Goal: Information Seeking & Learning: Learn about a topic

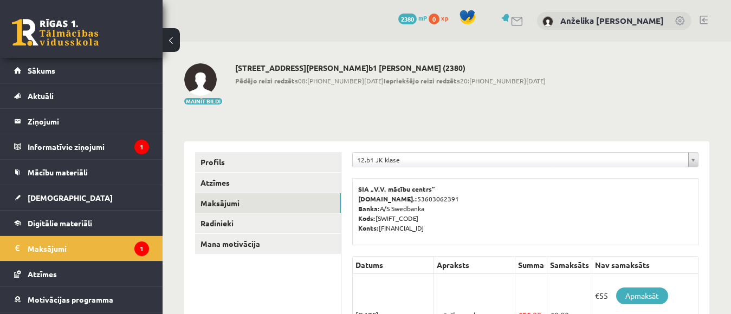
scroll to position [197, 0]
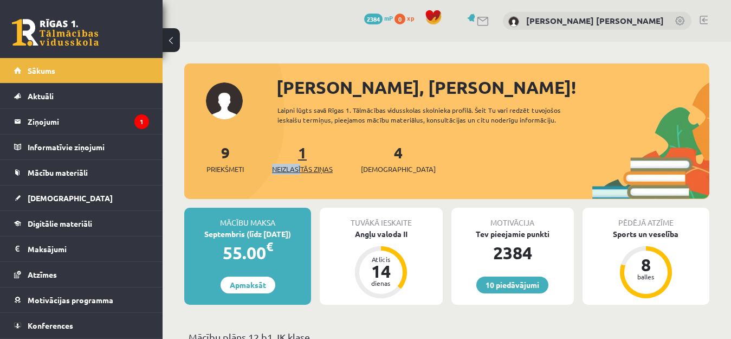
click at [304, 165] on div "1 Neizlasītās ziņas" at bounding box center [302, 158] width 61 height 34
click at [332, 192] on div "9 Priekšmeti 1 Neizlasītās ziņas 4 Ieskaites" at bounding box center [446, 170] width 525 height 58
click at [302, 165] on span "Neizlasītās ziņas" at bounding box center [302, 169] width 61 height 11
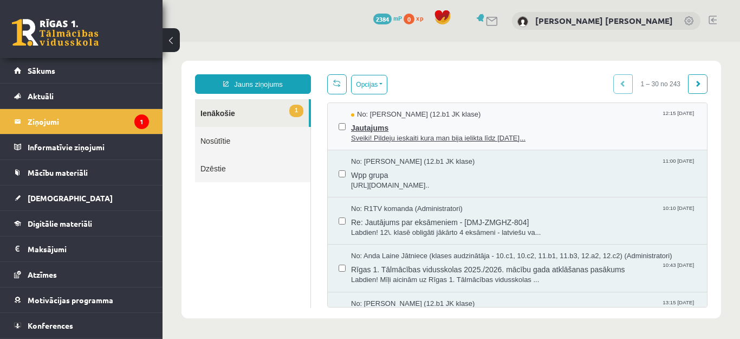
click at [430, 137] on span "Sveiki! Pildeju ieskaiti kura man bija ielikta līdz 15.09.25..." at bounding box center [523, 138] width 345 height 10
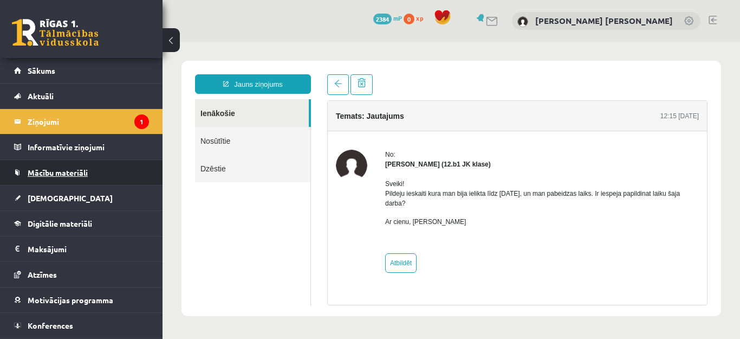
click at [72, 178] on link "Mācību materiāli" at bounding box center [81, 172] width 135 height 25
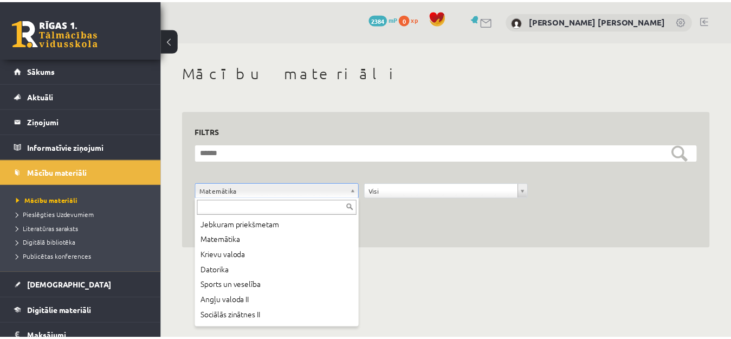
scroll to position [55, 0]
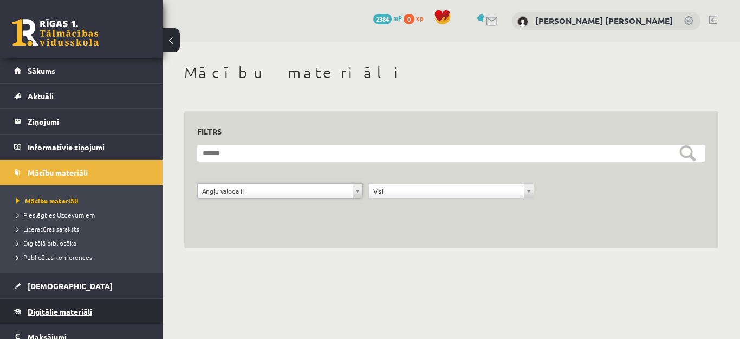
click at [72, 310] on span "Digitālie materiāli" at bounding box center [60, 311] width 64 height 10
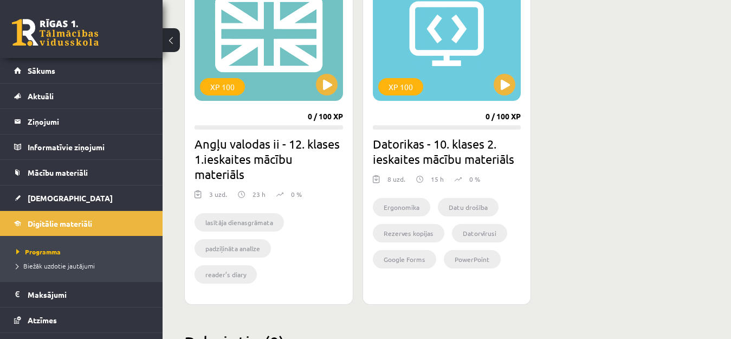
scroll to position [1058, 0]
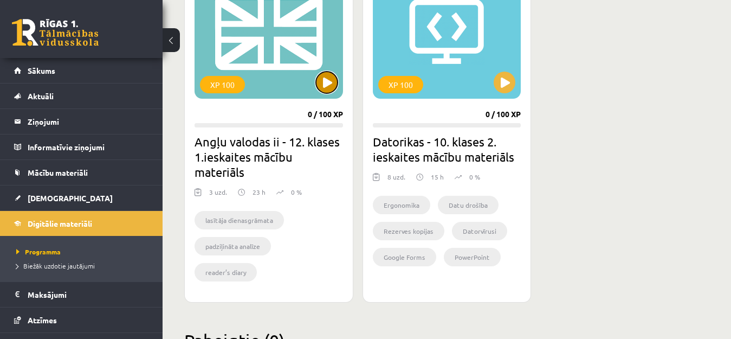
click at [324, 82] on button at bounding box center [327, 83] width 22 height 22
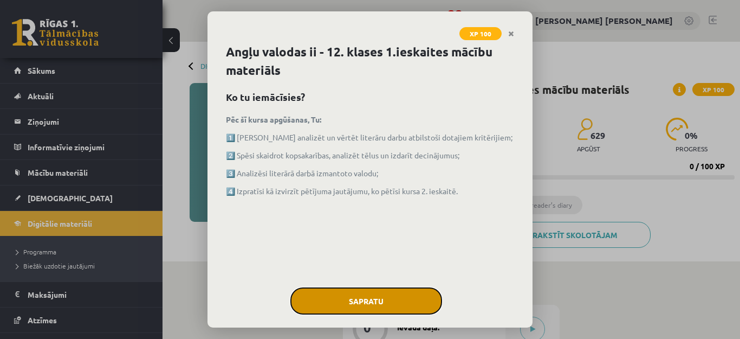
click at [371, 299] on button "Sapratu" at bounding box center [366, 300] width 152 height 27
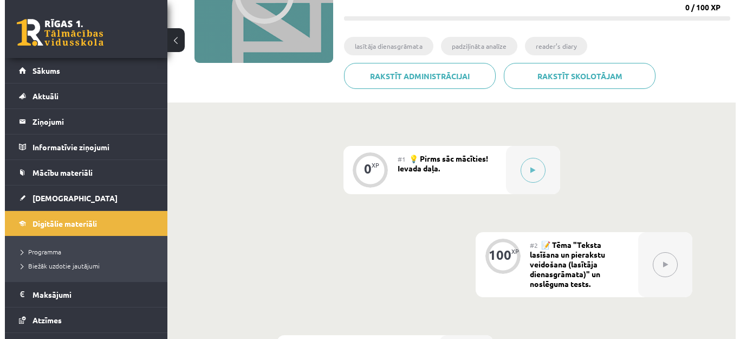
scroll to position [165, 0]
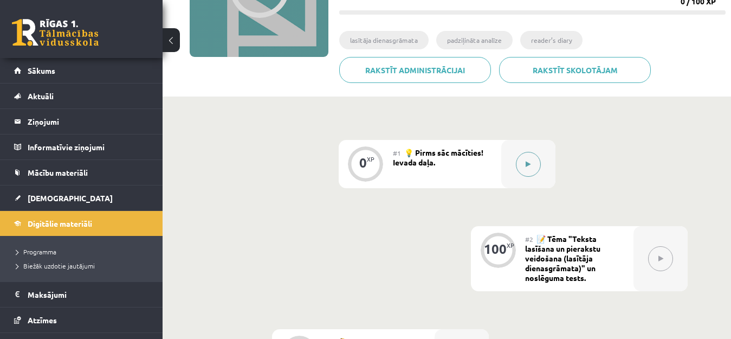
click at [537, 155] on button at bounding box center [528, 164] width 25 height 25
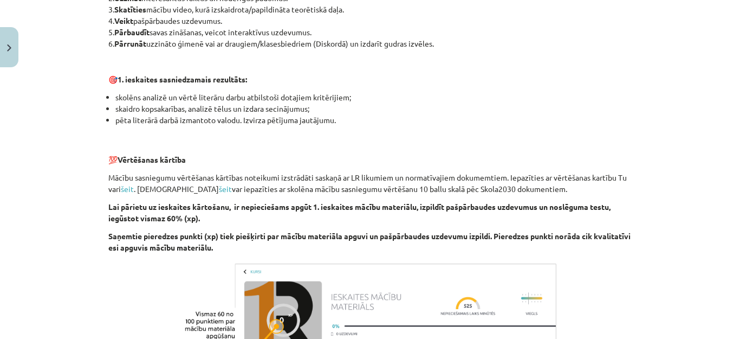
scroll to position [802, 0]
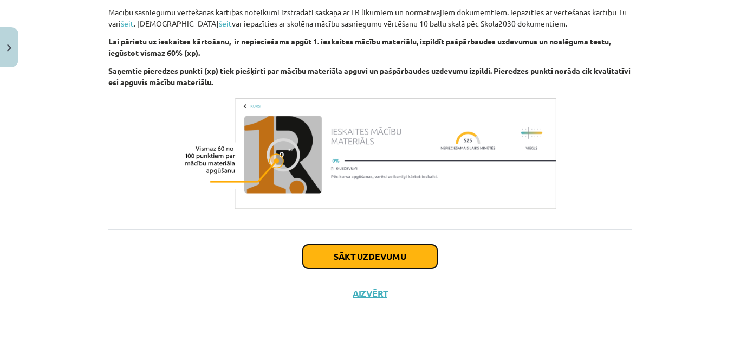
click at [384, 255] on button "Sākt uzdevumu" at bounding box center [370, 256] width 134 height 24
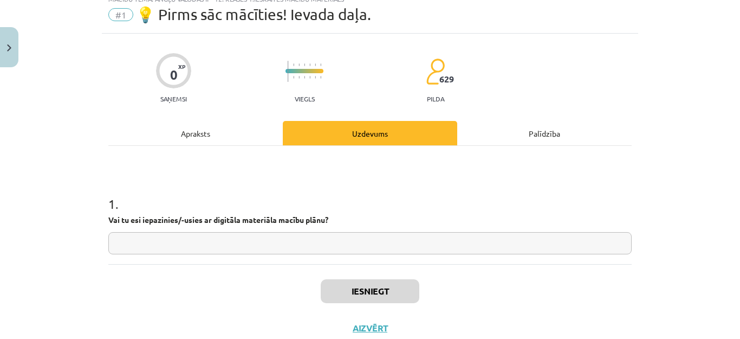
scroll to position [27, 0]
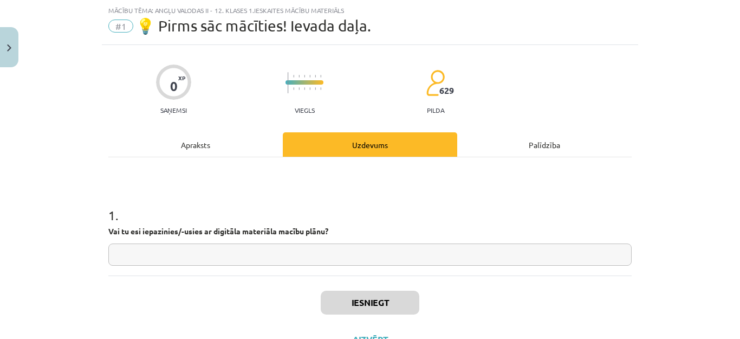
click at [250, 251] on input "text" at bounding box center [369, 254] width 523 height 22
type input "*"
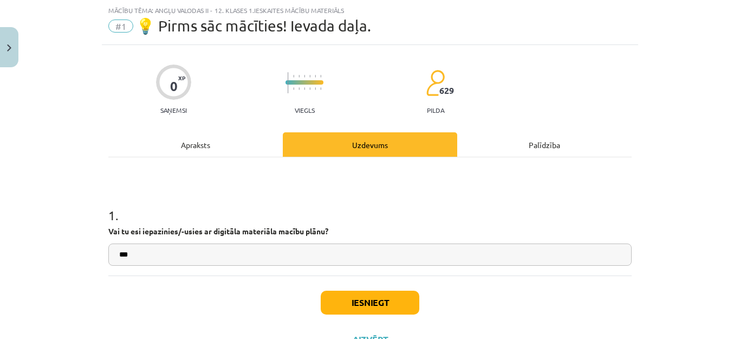
type input "***"
click at [373, 304] on button "Iesniegt" at bounding box center [370, 302] width 99 height 24
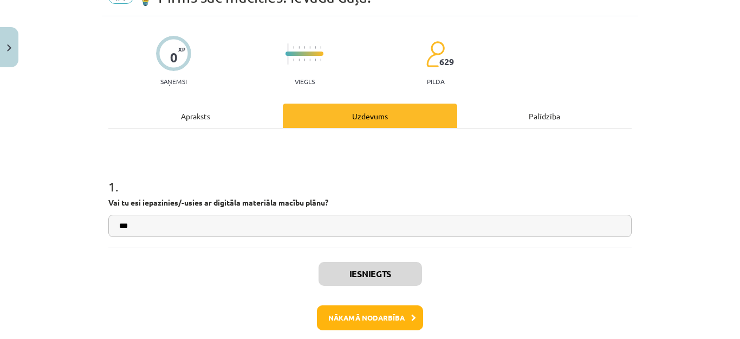
scroll to position [57, 0]
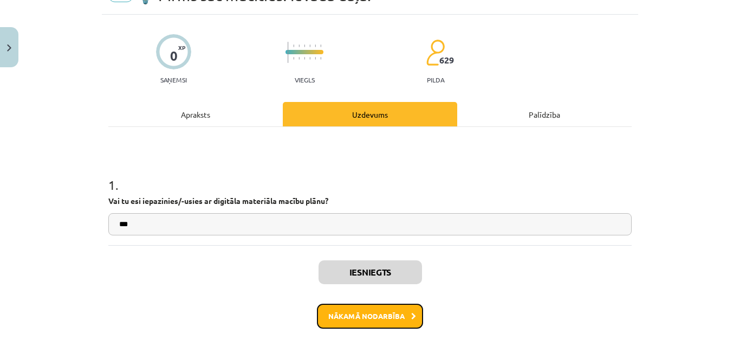
click at [370, 317] on button "Nākamā nodarbība" at bounding box center [370, 315] width 106 height 25
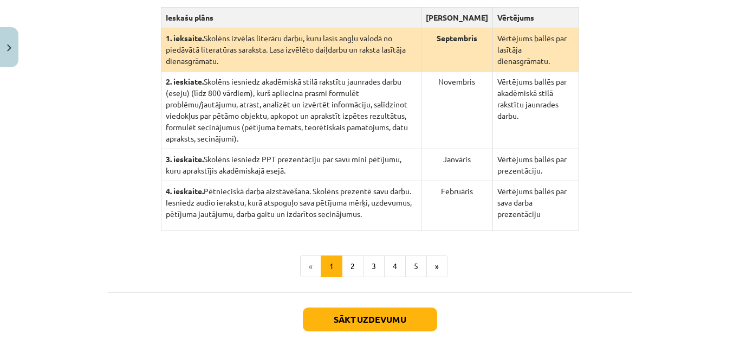
scroll to position [288, 0]
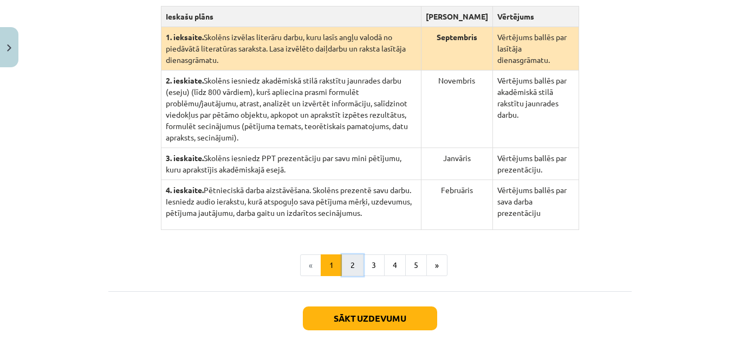
click at [347, 254] on button "2" at bounding box center [353, 265] width 22 height 22
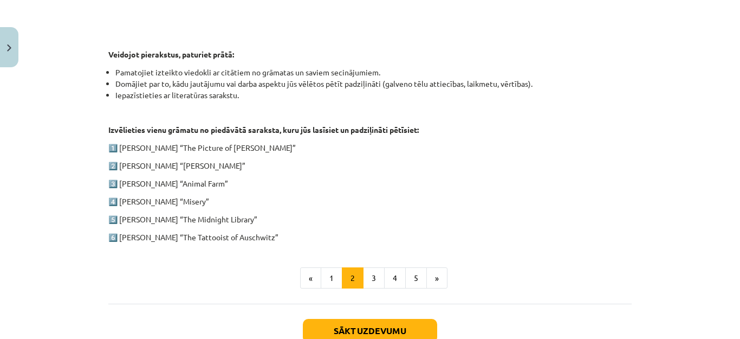
scroll to position [529, 0]
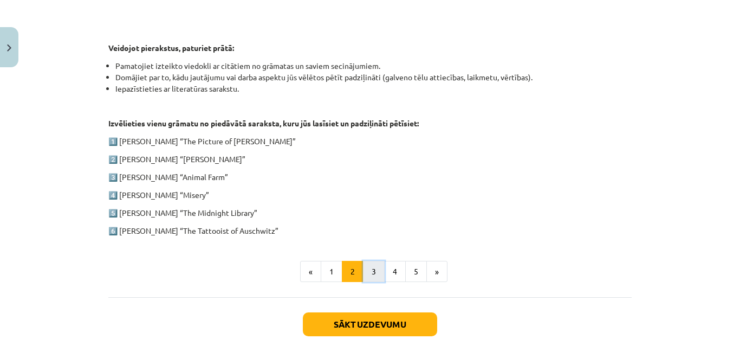
click at [371, 269] on button "3" at bounding box center [374, 272] width 22 height 22
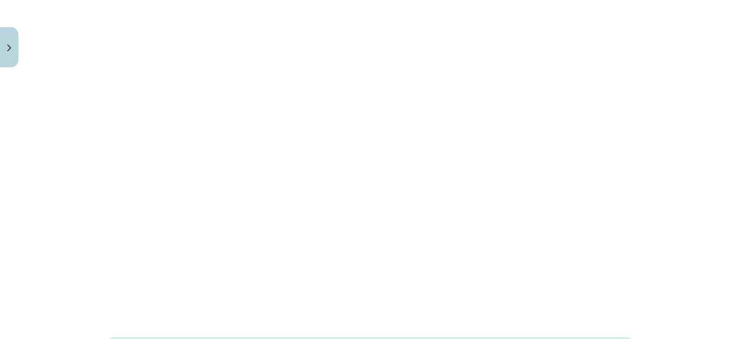
scroll to position [310, 0]
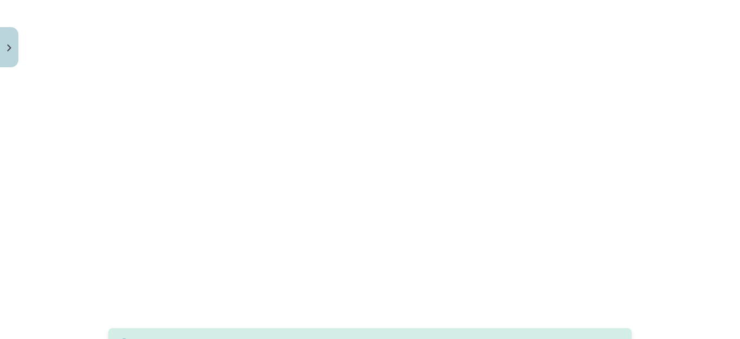
click at [669, 176] on div "Mācību tēma: Angļu valodas ii - 12. klases 1.ieskaites mācību materiāls #2 📝 Tē…" at bounding box center [370, 169] width 740 height 339
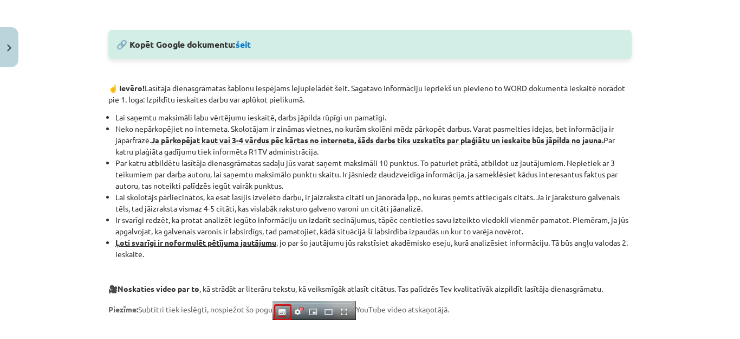
scroll to position [603, 0]
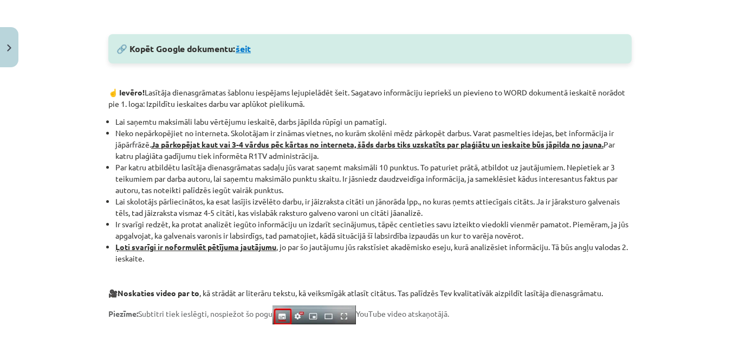
click at [239, 44] on link "šeit" at bounding box center [243, 48] width 15 height 11
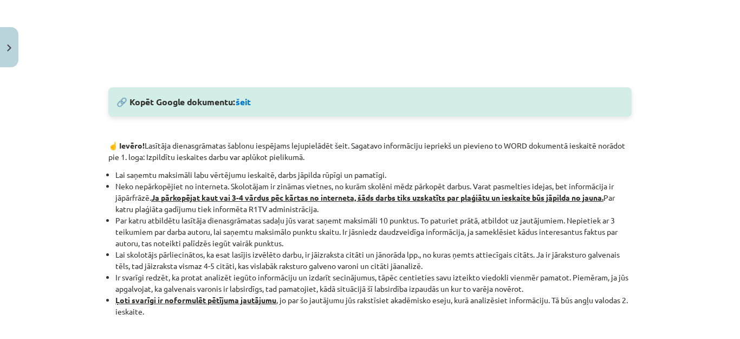
scroll to position [557, 0]
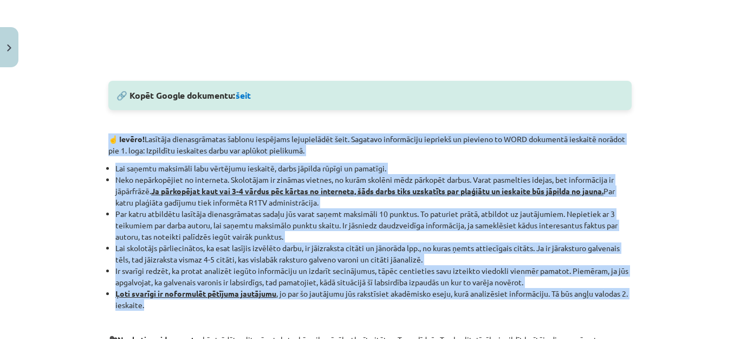
drag, startPoint x: 98, startPoint y: 141, endPoint x: 290, endPoint y: 304, distance: 252.6
click at [290, 304] on div "100 XP Saņemsi Grūts 629 pilda Apraksts Uzdevums Palīdzība 🔎 Aplūkojiet lasītāj…" at bounding box center [370, 125] width 536 height 1186
copy div "☝️ Ievēro! Lasītāja dienasgrāmatas šablonu iespējams lejupielādēt šeit. Sagatav…"
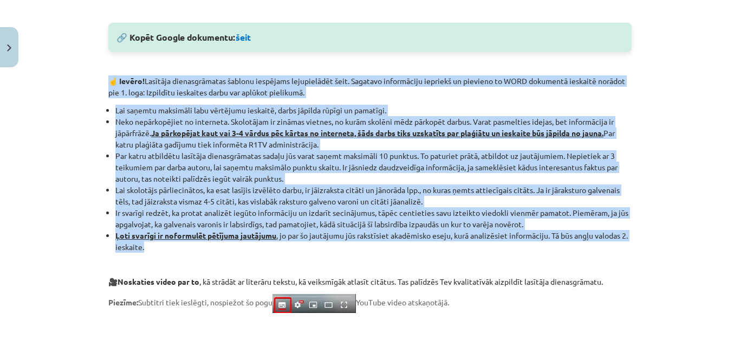
scroll to position [702, 0]
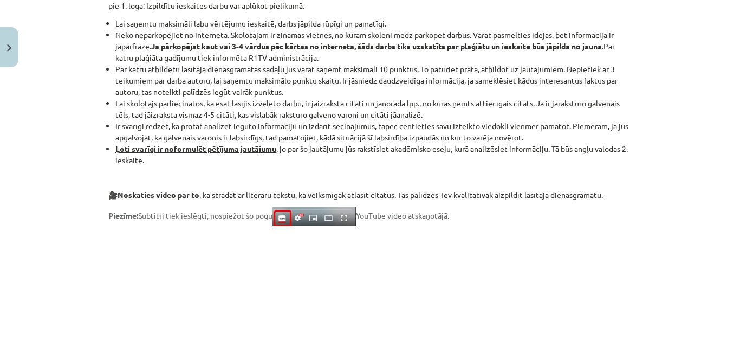
click at [693, 170] on div "Mācību tēma: Angļu valodas ii - 12. klases 1.ieskaites mācību materiāls #2 📝 Tē…" at bounding box center [370, 169] width 740 height 339
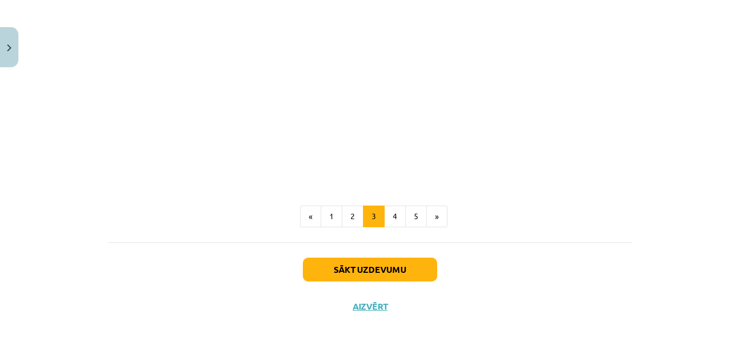
scroll to position [929, 0]
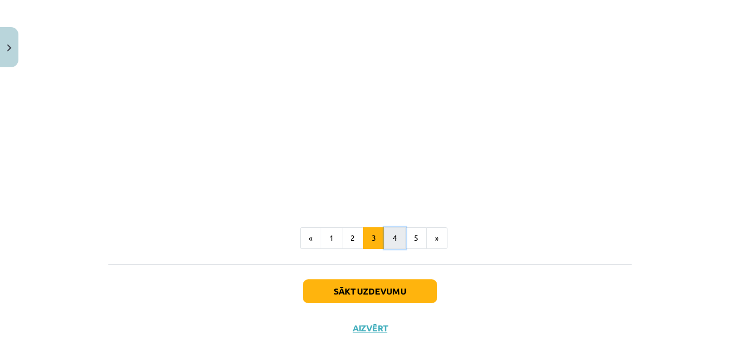
click at [387, 237] on button "4" at bounding box center [395, 238] width 22 height 22
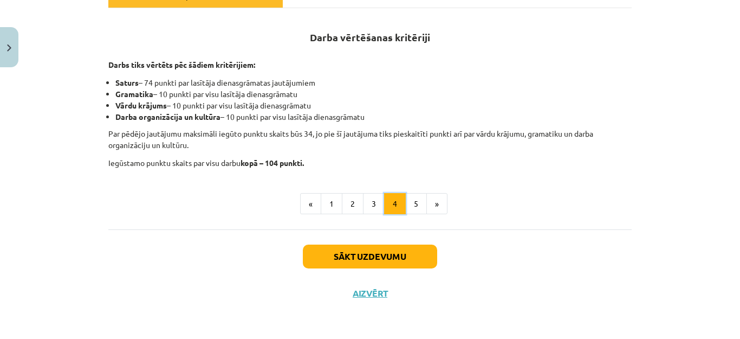
scroll to position [193, 0]
click at [413, 199] on button "5" at bounding box center [416, 204] width 22 height 22
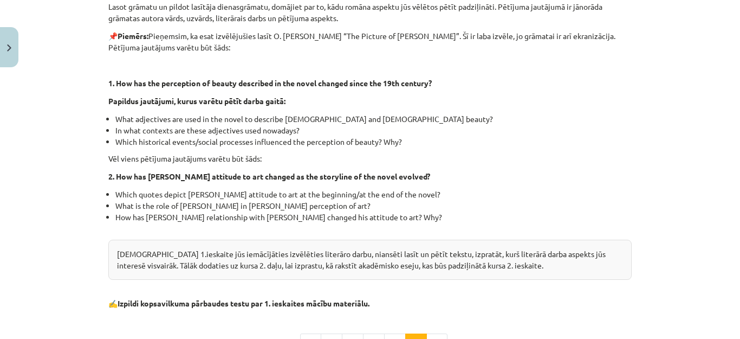
scroll to position [392, 0]
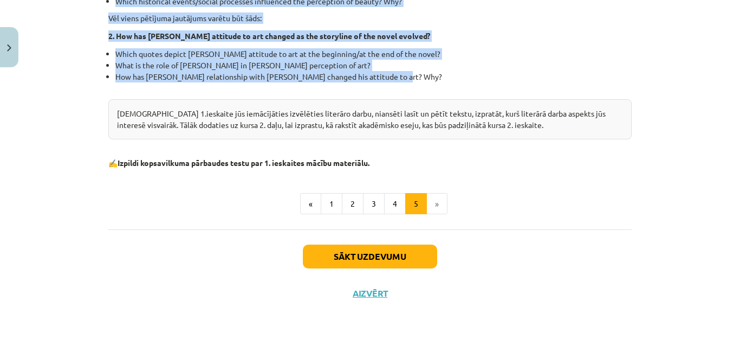
drag, startPoint x: 280, startPoint y: 38, endPoint x: 409, endPoint y: 80, distance: 135.3
copy div "Kā noformulēt pētījuma jautājumu? Lasot grāmatu un pildot lasītāja dienasgrāmat…"
click at [358, 259] on button "Sākt uzdevumu" at bounding box center [370, 256] width 134 height 24
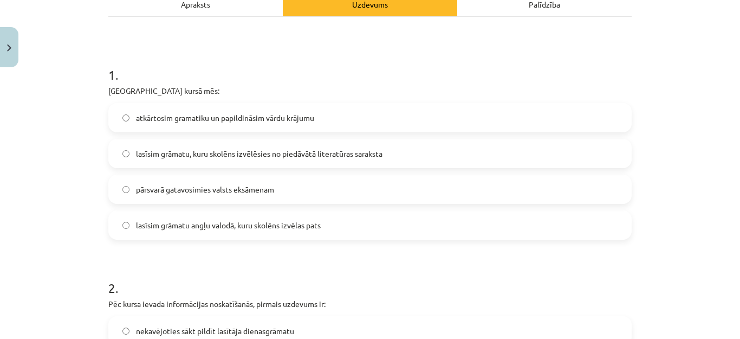
scroll to position [189, 0]
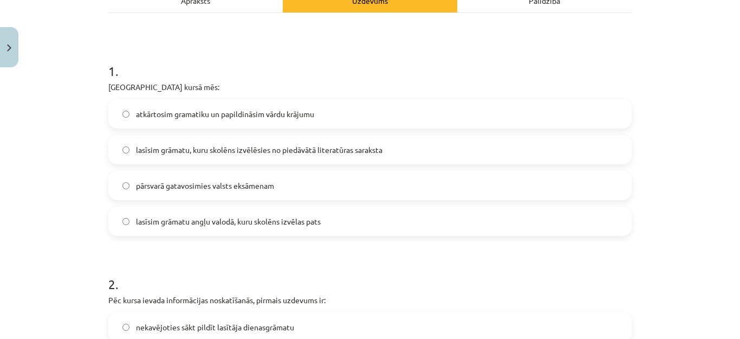
click at [119, 145] on label "lasīsim grāmatu, kuru skolēns izvēlēsies no piedāvātā literatūras saraksta" at bounding box center [369, 149] width 521 height 27
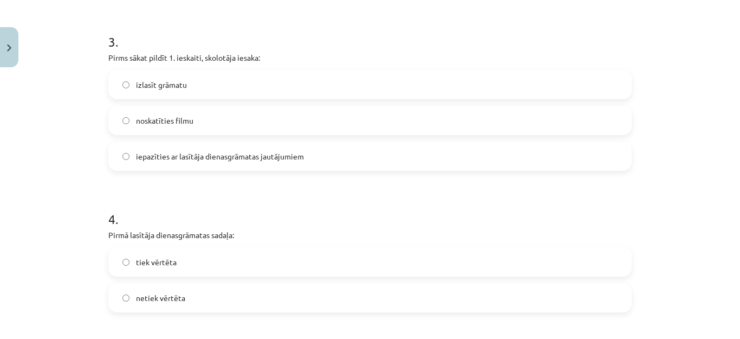
scroll to position [611, 0]
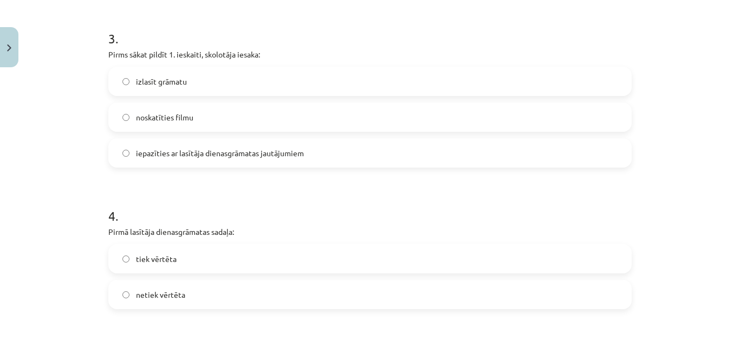
click at [120, 85] on label "izlasīt grāmatu" at bounding box center [369, 81] width 521 height 27
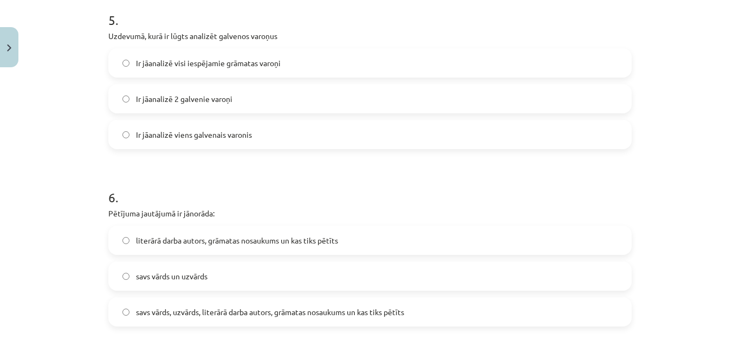
scroll to position [956, 0]
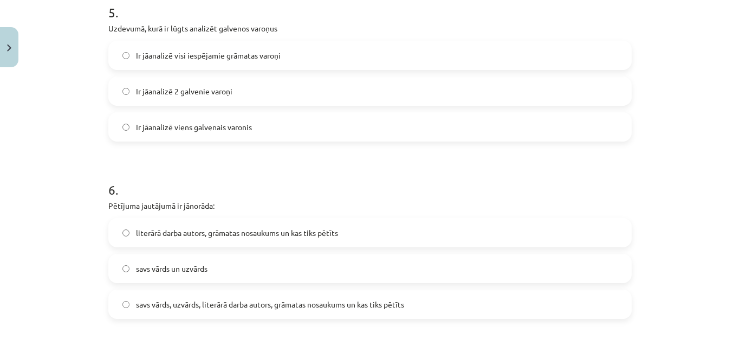
click at [120, 83] on label "Ir jāanalizē 2 galvenie varoņi" at bounding box center [369, 90] width 521 height 27
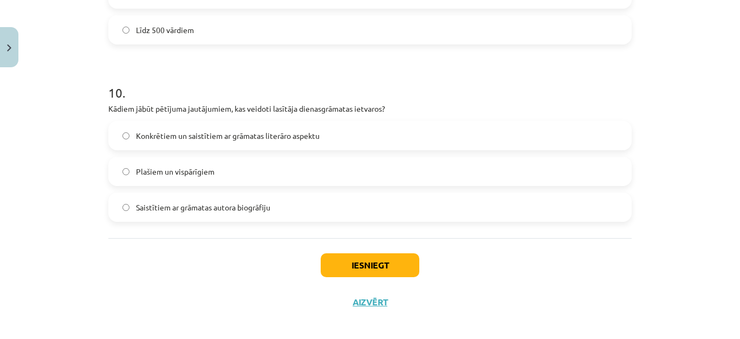
scroll to position [1781, 0]
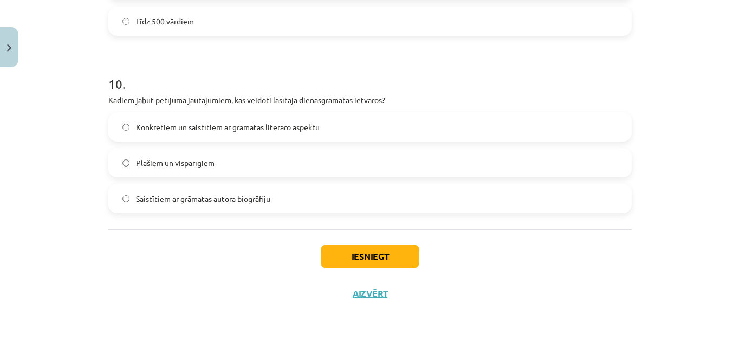
click at [121, 205] on label "Saistītiem ar grāmatas autora biogrāfiju" at bounding box center [369, 198] width 521 height 27
click at [128, 123] on label "Konkrētiem un saistītiem ar grāmatas literāro aspektu" at bounding box center [369, 126] width 521 height 27
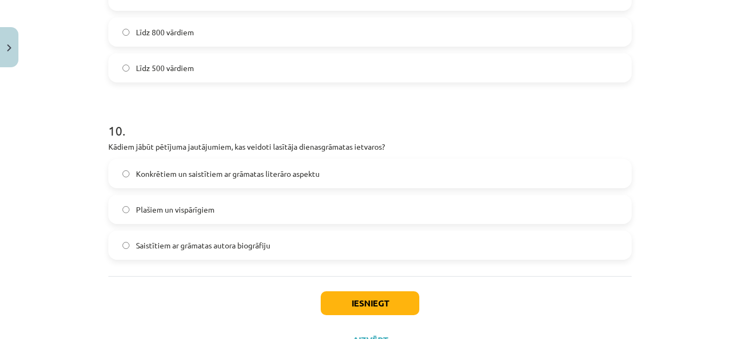
scroll to position [1738, 0]
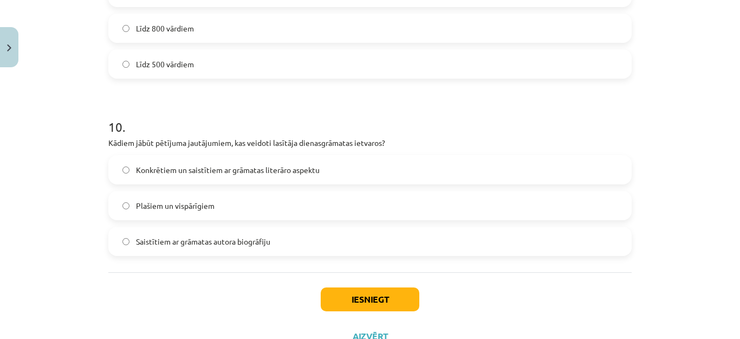
click at [129, 237] on label "Saistītiem ar grāmatas autora biogrāfiju" at bounding box center [369, 241] width 521 height 27
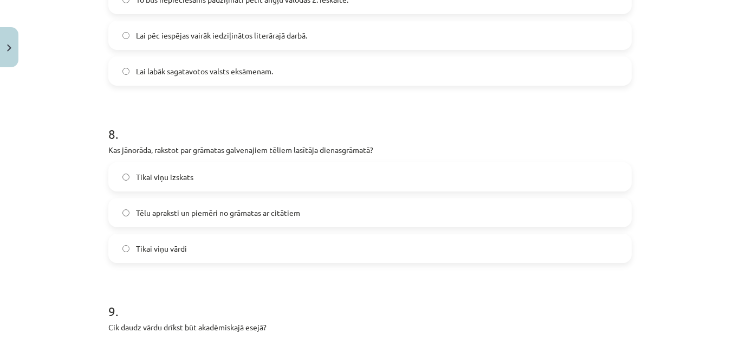
scroll to position [1369, 0]
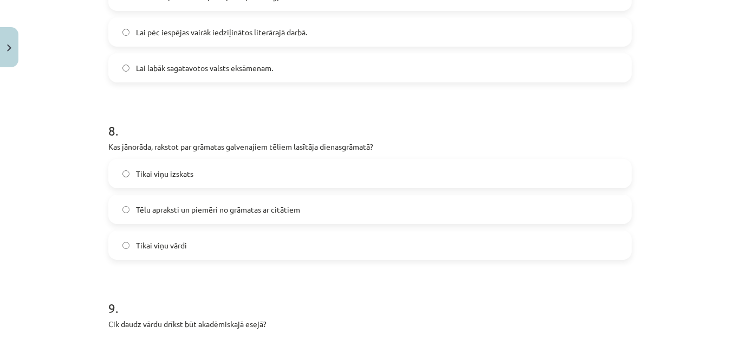
click at [114, 213] on label "Tēlu apraksti un piemēri no grāmatas ar citātiem" at bounding box center [369, 209] width 521 height 27
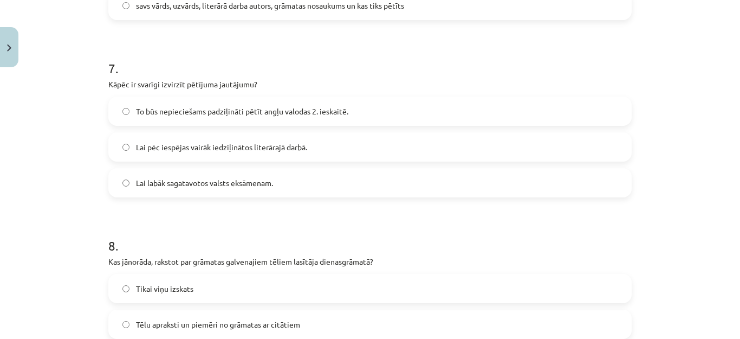
scroll to position [1251, 0]
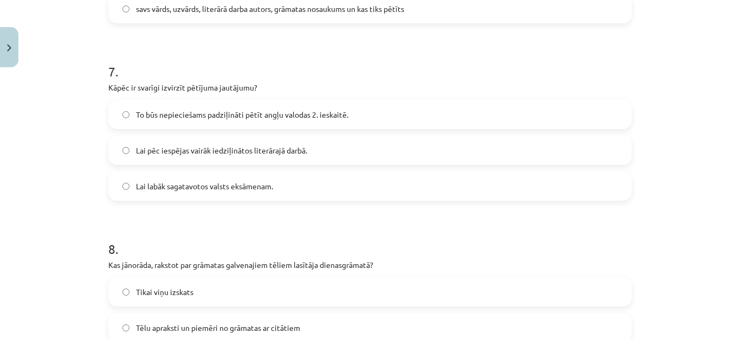
click at [124, 122] on label "To būs nepieciešams padziļināti pētīt angļu valodas 2. ieskaitē." at bounding box center [369, 114] width 521 height 27
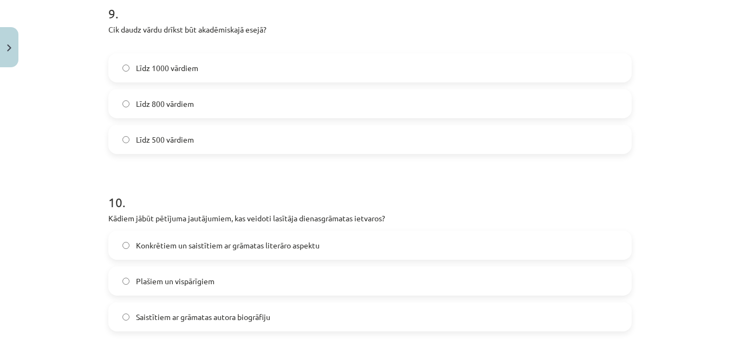
scroll to position [1781, 0]
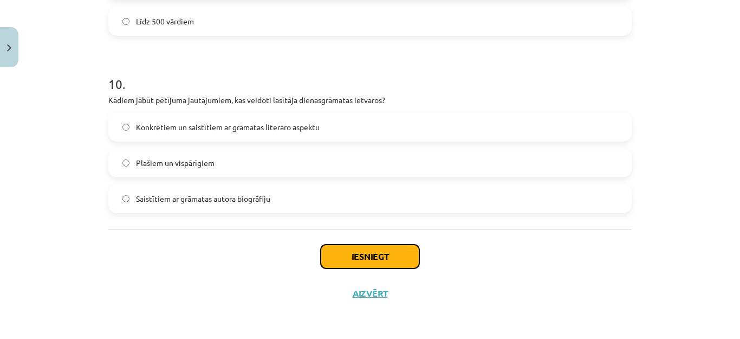
click at [399, 249] on button "Iesniegt" at bounding box center [370, 256] width 99 height 24
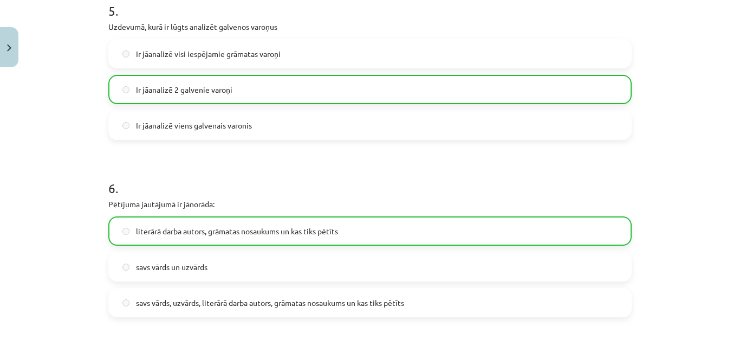
scroll to position [1816, 0]
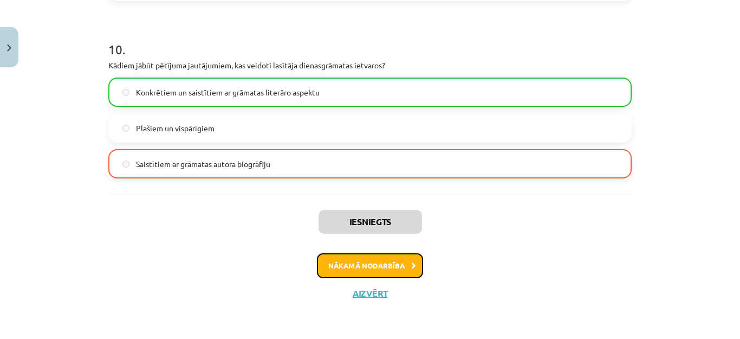
click at [397, 264] on button "Nākamā nodarbība" at bounding box center [370, 265] width 106 height 25
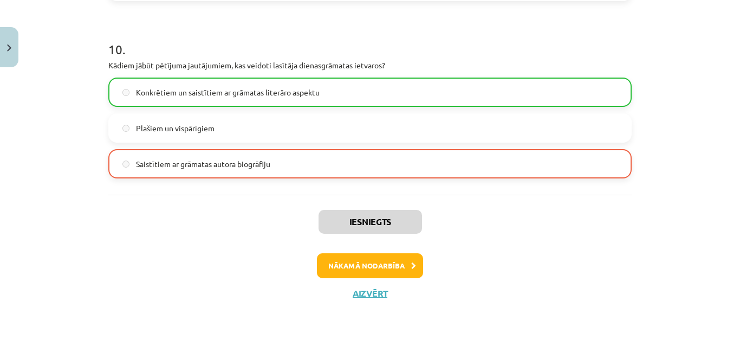
scroll to position [0, 0]
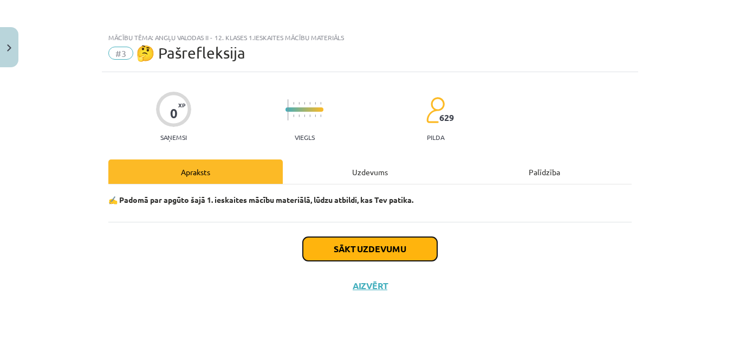
click at [367, 248] on button "Sākt uzdevumu" at bounding box center [370, 249] width 134 height 24
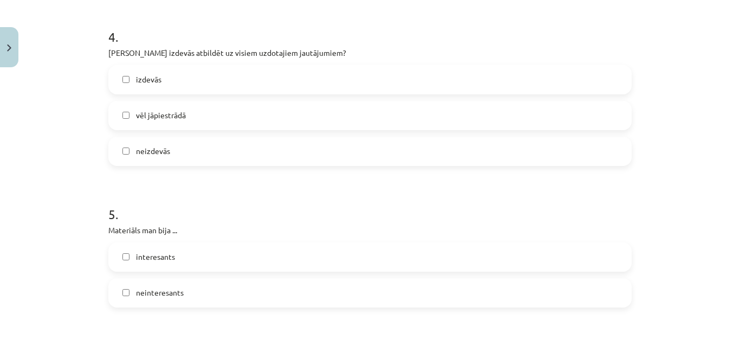
scroll to position [769, 0]
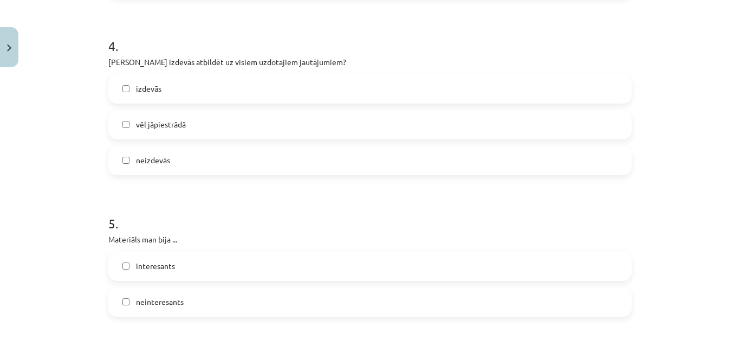
click at [129, 90] on label "izdevās" at bounding box center [369, 88] width 521 height 27
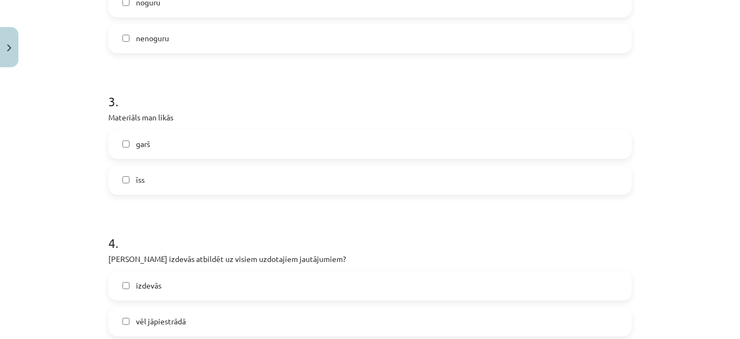
scroll to position [570, 0]
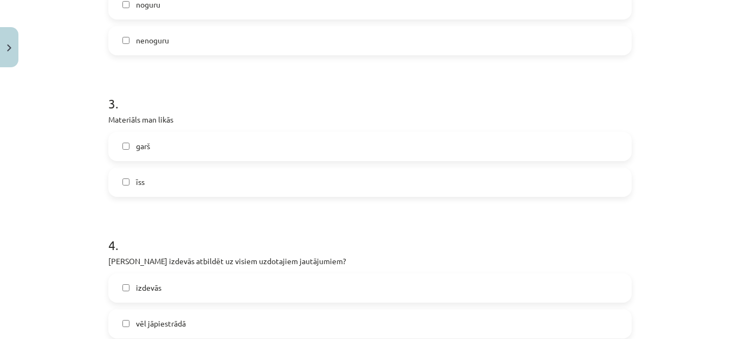
click at [125, 189] on label "īss" at bounding box center [369, 181] width 521 height 27
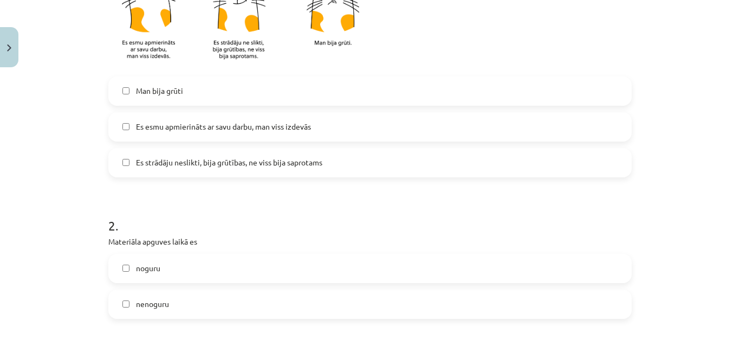
scroll to position [325, 0]
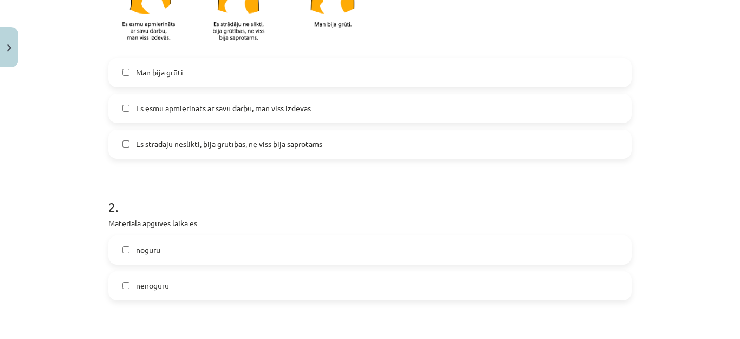
click at [115, 286] on label "nenoguru" at bounding box center [369, 285] width 521 height 27
click at [125, 102] on label "Es esmu apmierināts ar savu darbu, man viss izdevās" at bounding box center [369, 108] width 521 height 27
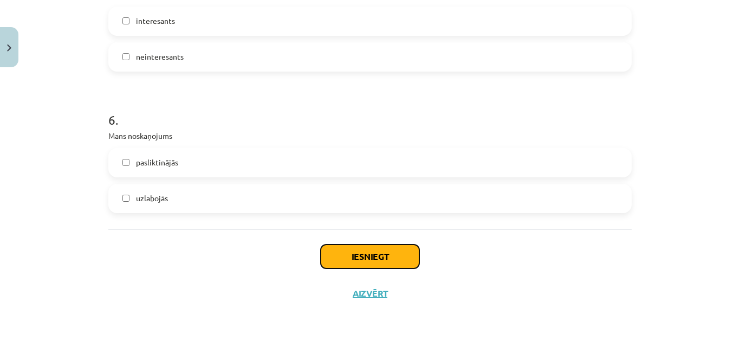
click at [373, 257] on button "Iesniegt" at bounding box center [370, 256] width 99 height 24
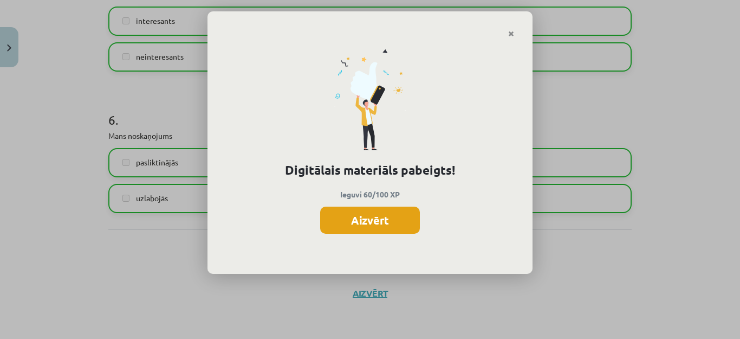
click at [369, 213] on button "Aizvērt" at bounding box center [370, 219] width 100 height 27
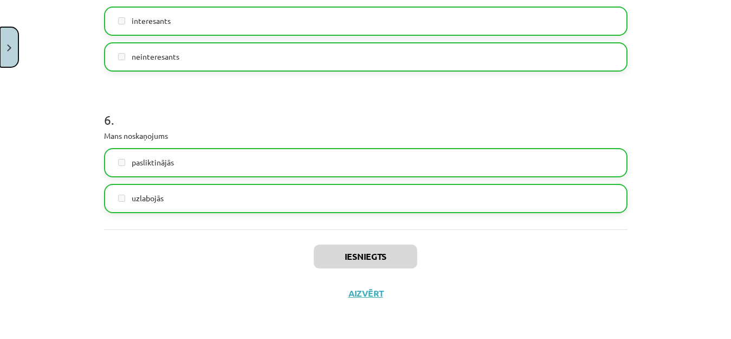
click at [13, 36] on button "Close" at bounding box center [9, 47] width 18 height 40
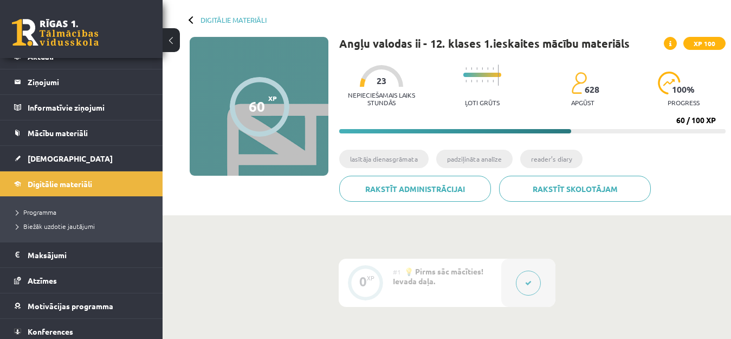
scroll to position [41, 0]
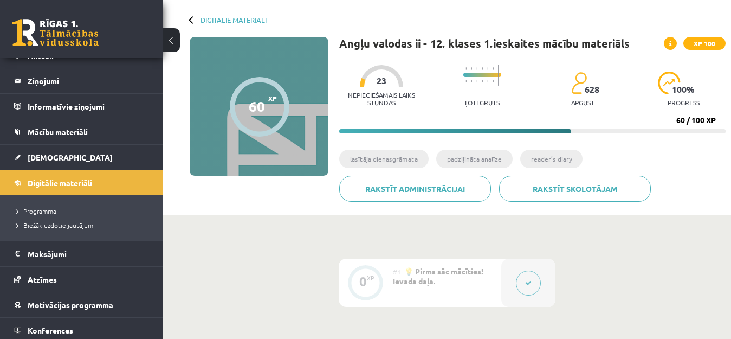
click at [93, 187] on link "Digitālie materiāli" at bounding box center [81, 182] width 135 height 25
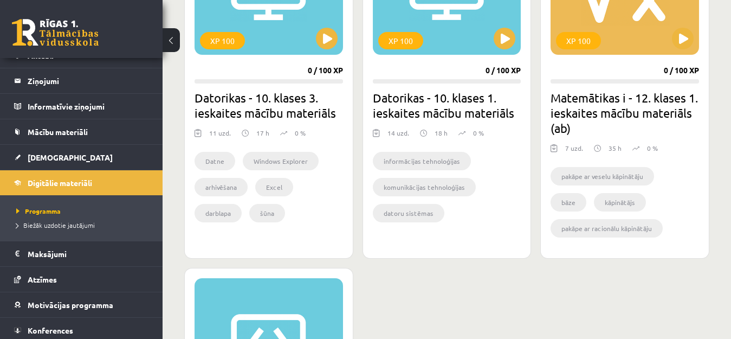
scroll to position [719, 0]
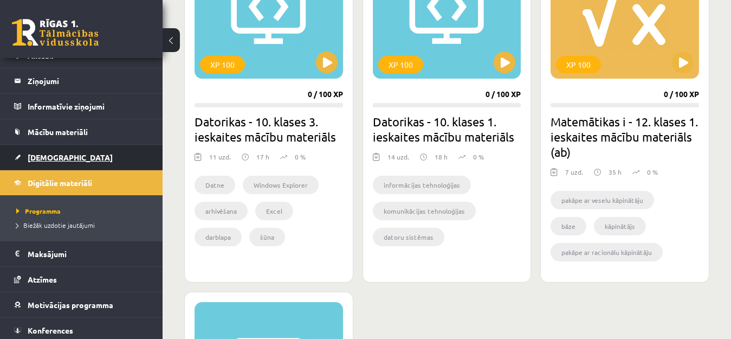
click at [100, 152] on link "[DEMOGRAPHIC_DATA]" at bounding box center [81, 157] width 135 height 25
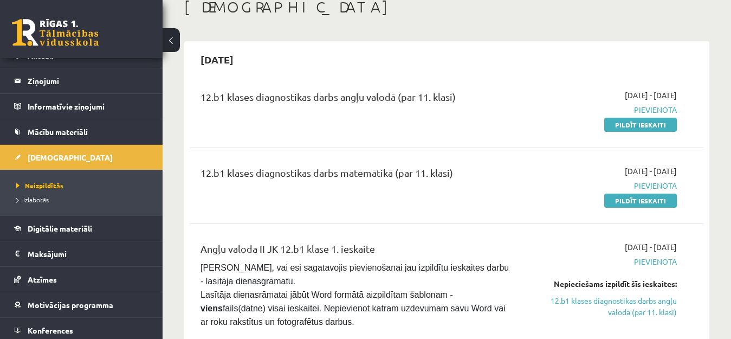
scroll to position [67, 0]
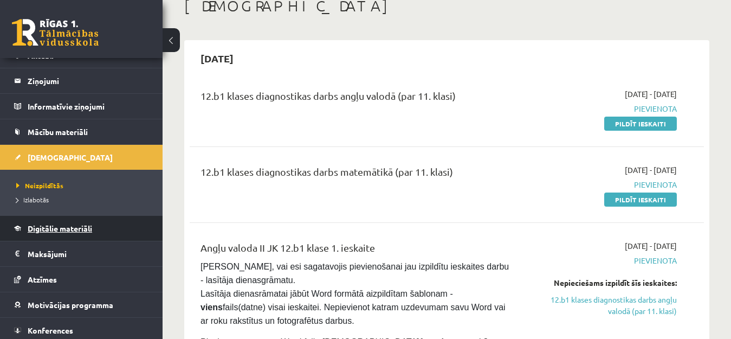
click at [85, 230] on span "Digitālie materiāli" at bounding box center [60, 228] width 64 height 10
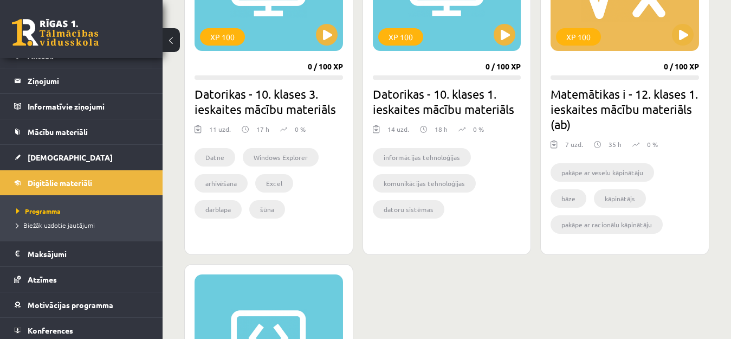
scroll to position [753, 0]
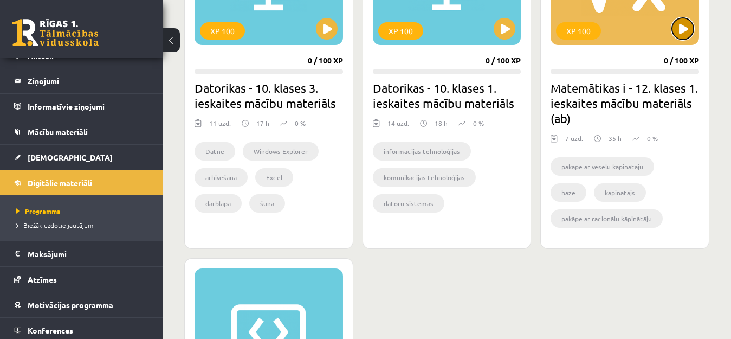
click at [678, 32] on button at bounding box center [683, 29] width 22 height 22
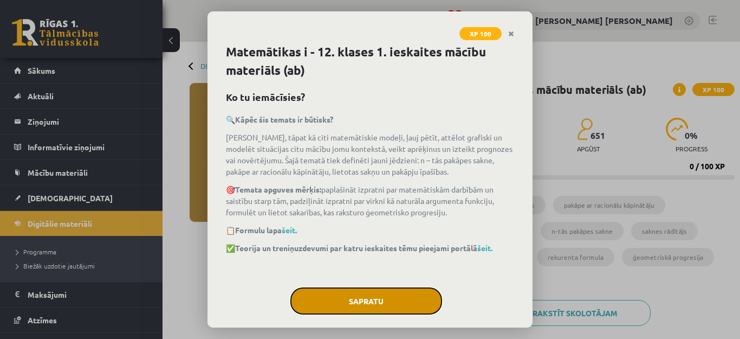
click at [388, 303] on button "Sapratu" at bounding box center [366, 300] width 152 height 27
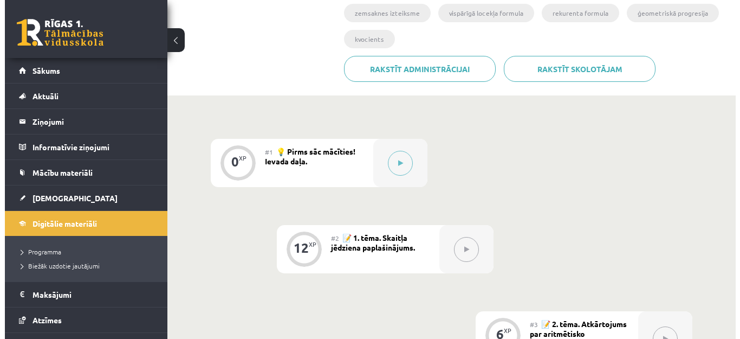
scroll to position [242, 0]
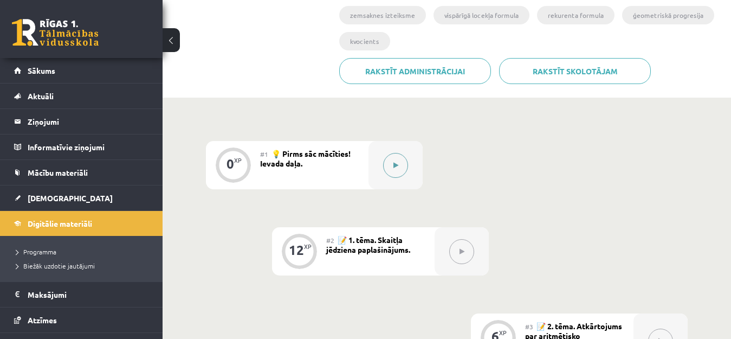
click at [390, 163] on button at bounding box center [395, 165] width 25 height 25
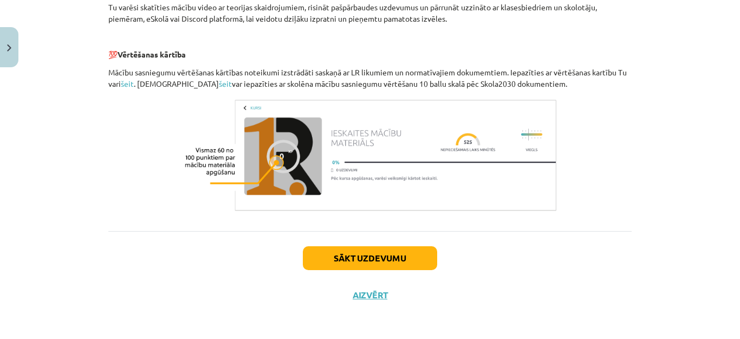
scroll to position [533, 0]
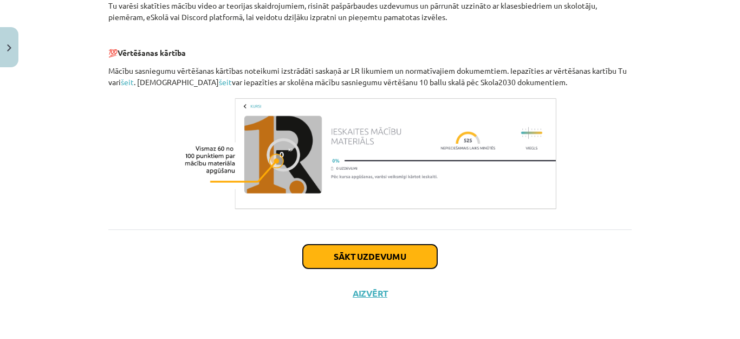
click at [391, 261] on button "Sākt uzdevumu" at bounding box center [370, 256] width 134 height 24
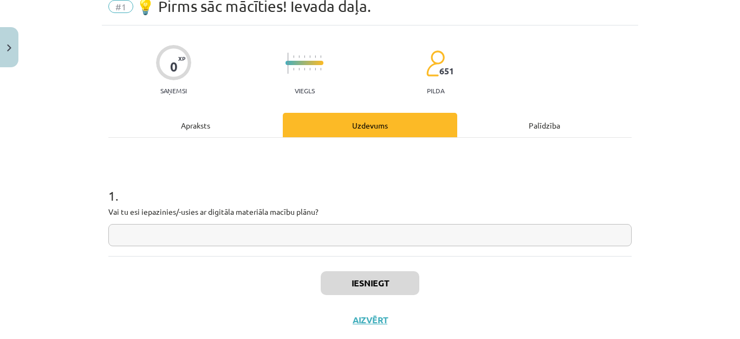
scroll to position [27, 0]
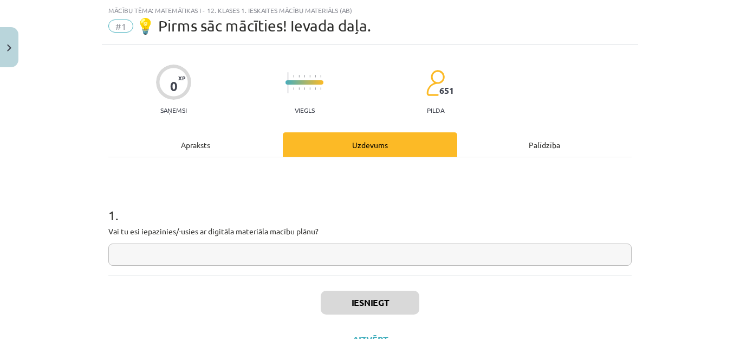
click at [323, 259] on input "text" at bounding box center [369, 254] width 523 height 22
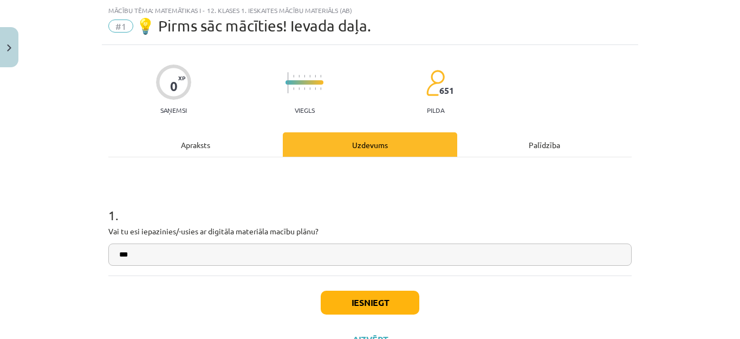
type input "***"
click at [376, 304] on button "Iesniegt" at bounding box center [370, 302] width 99 height 24
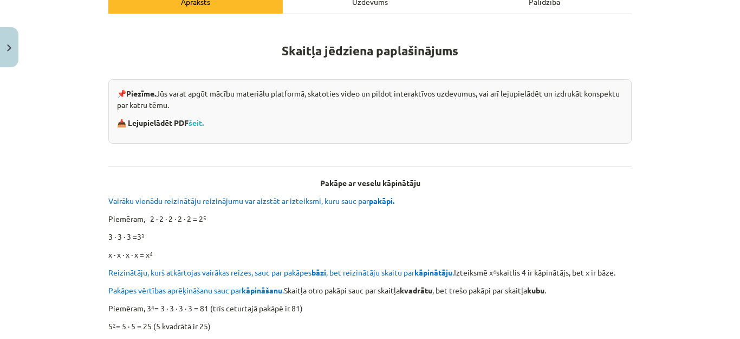
scroll to position [173, 0]
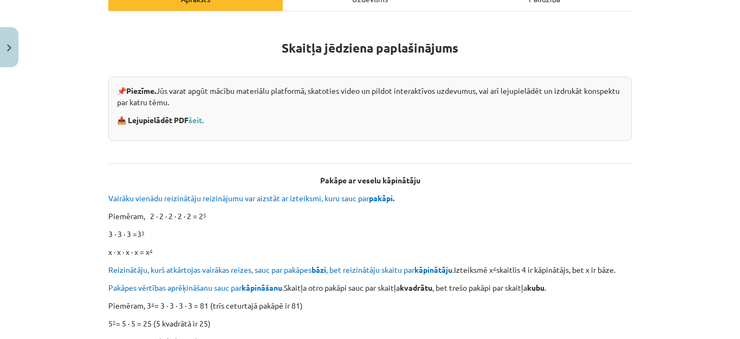
click at [196, 124] on p "📥 Lejupielādēt PDF šeit." at bounding box center [370, 119] width 506 height 11
click at [194, 119] on link "šeit." at bounding box center [196, 120] width 15 height 10
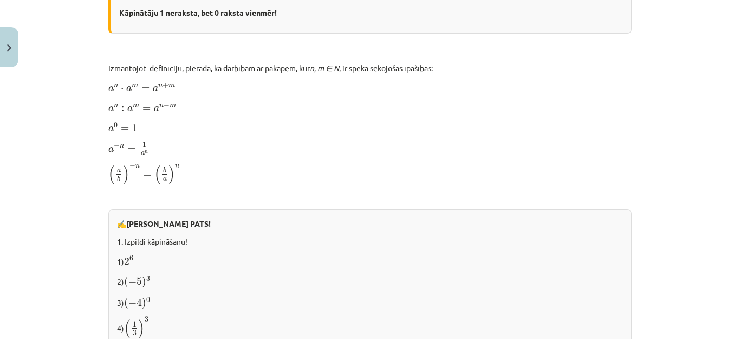
scroll to position [1200, 0]
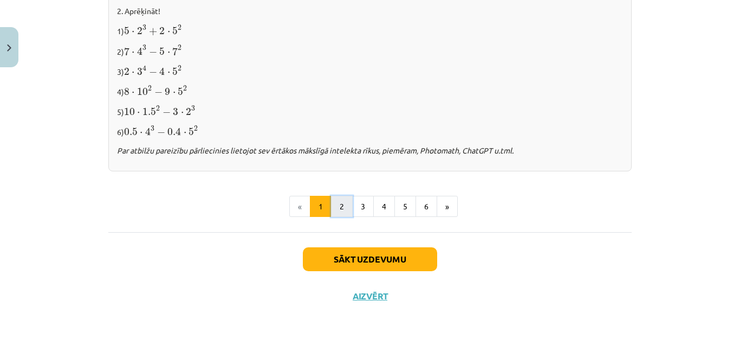
click at [341, 198] on button "2" at bounding box center [342, 207] width 22 height 22
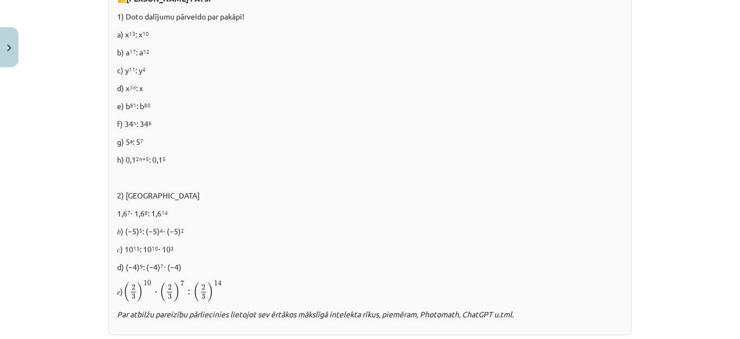
scroll to position [719, 0]
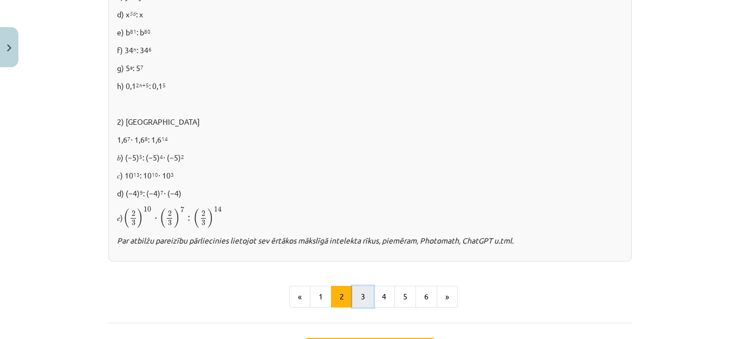
click at [356, 300] on button "3" at bounding box center [363, 296] width 22 height 22
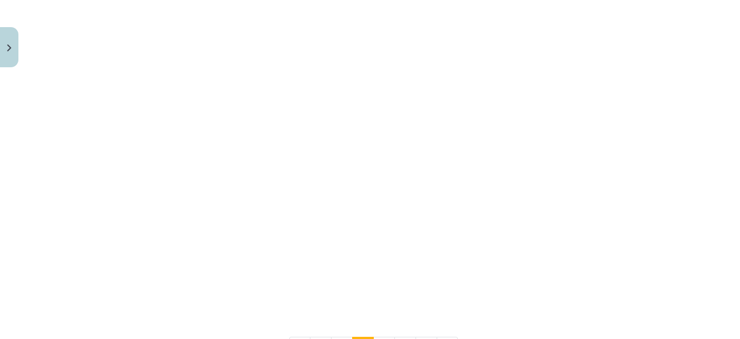
scroll to position [1030, 0]
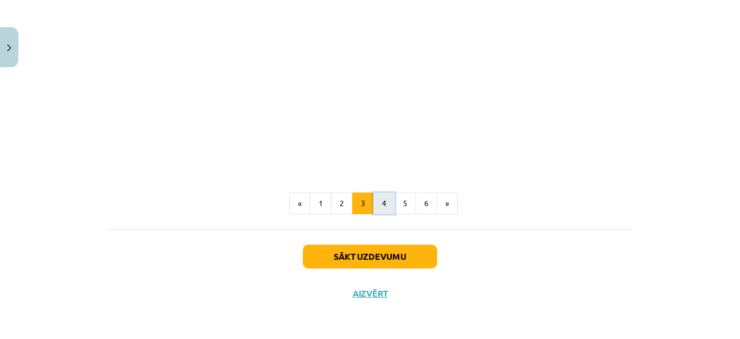
click at [382, 198] on button "4" at bounding box center [384, 203] width 22 height 22
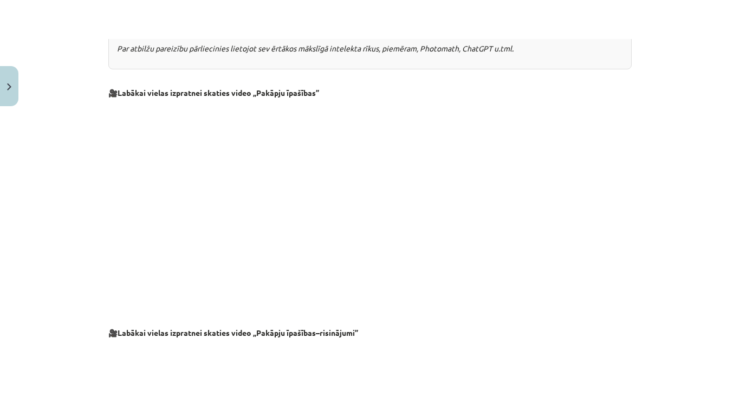
scroll to position [835, 0]
